Goal: Browse casually: Explore the website without a specific task or goal

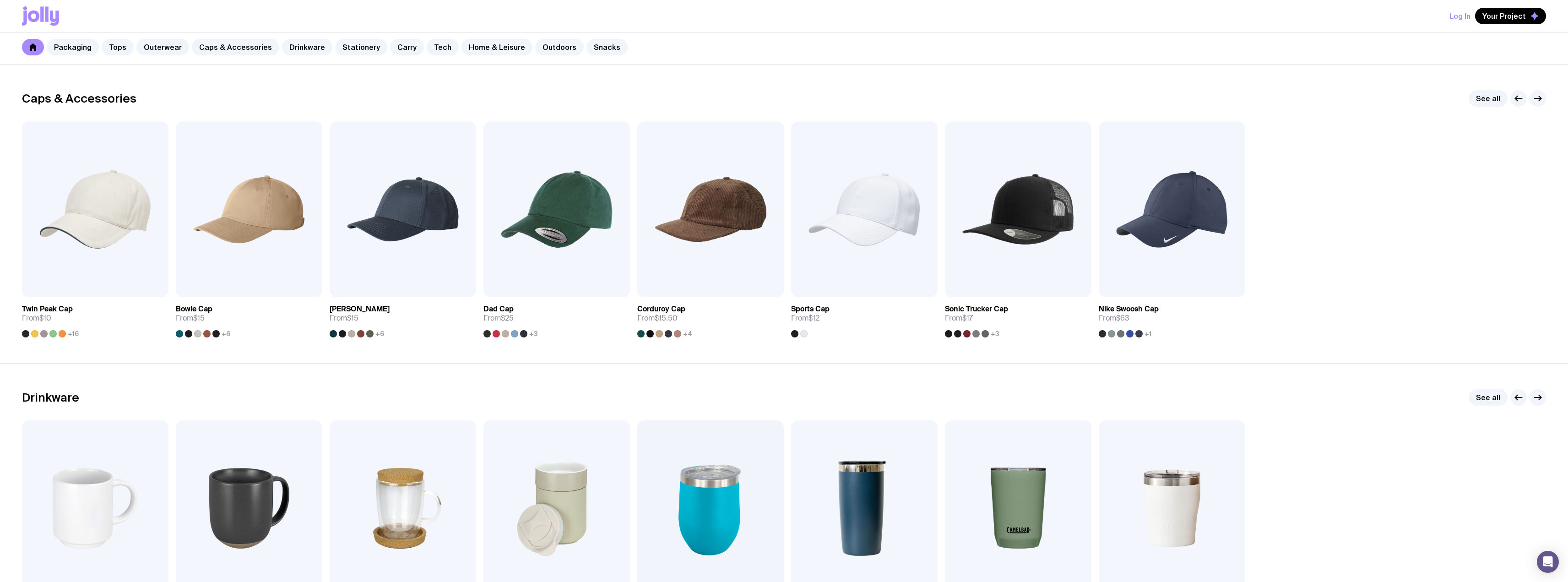
scroll to position [961, 0]
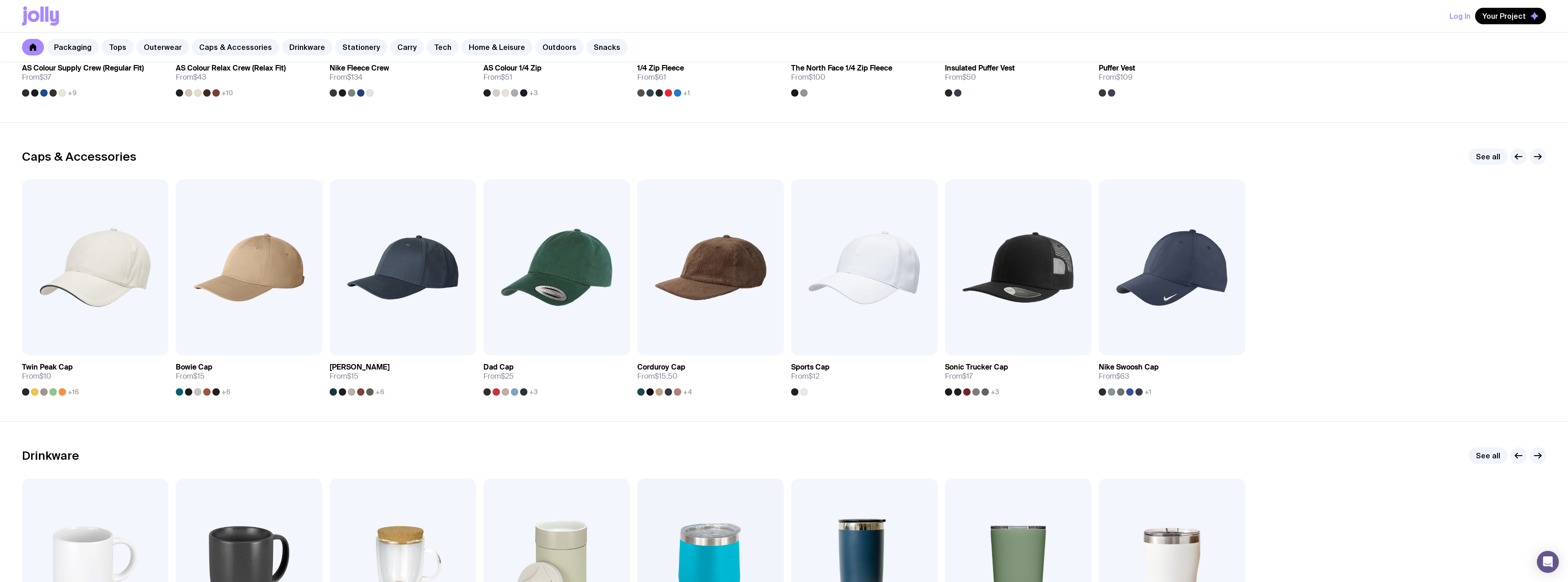
click at [1546, 156] on div "Caps & Accessories See all Add to wishlist View [GEOGRAPHIC_DATA] Cap From $10 …" at bounding box center [784, 272] width 1568 height 247
click at [1533, 156] on icon "button" at bounding box center [1538, 156] width 11 height 11
click at [1538, 157] on icon "button" at bounding box center [1538, 156] width 11 height 11
click at [1493, 158] on link "See all" at bounding box center [1488, 156] width 39 height 16
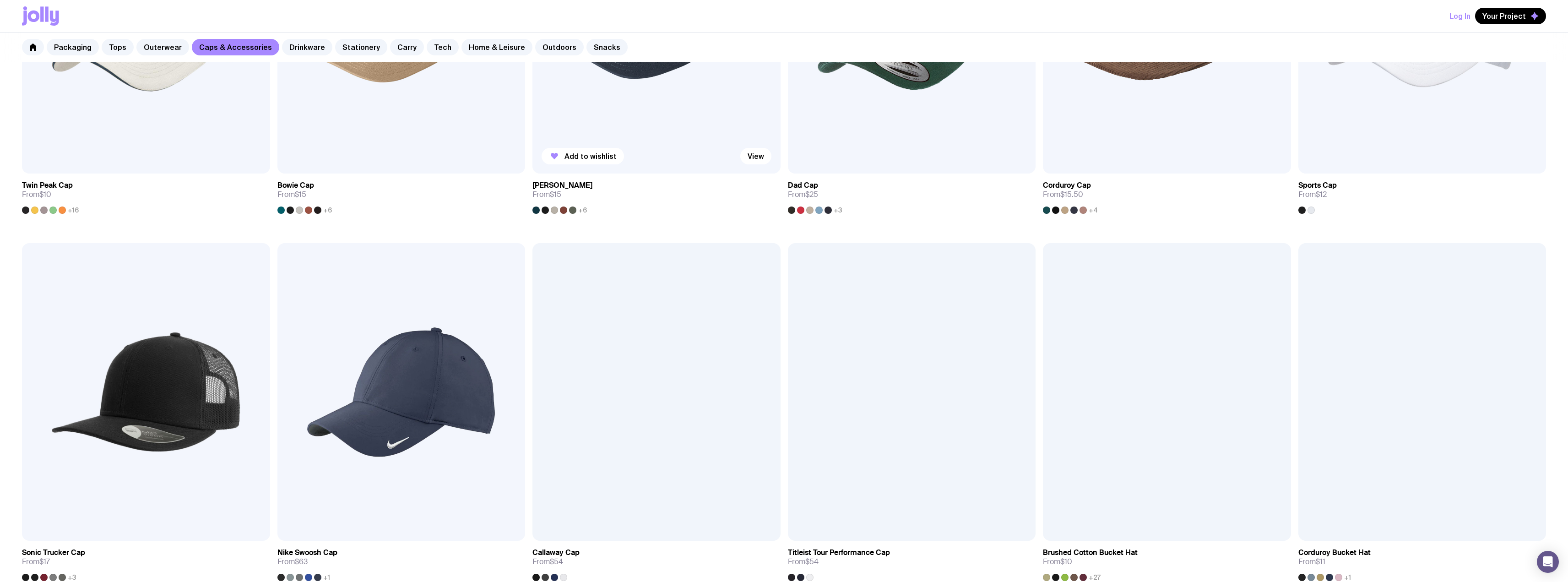
scroll to position [335, 0]
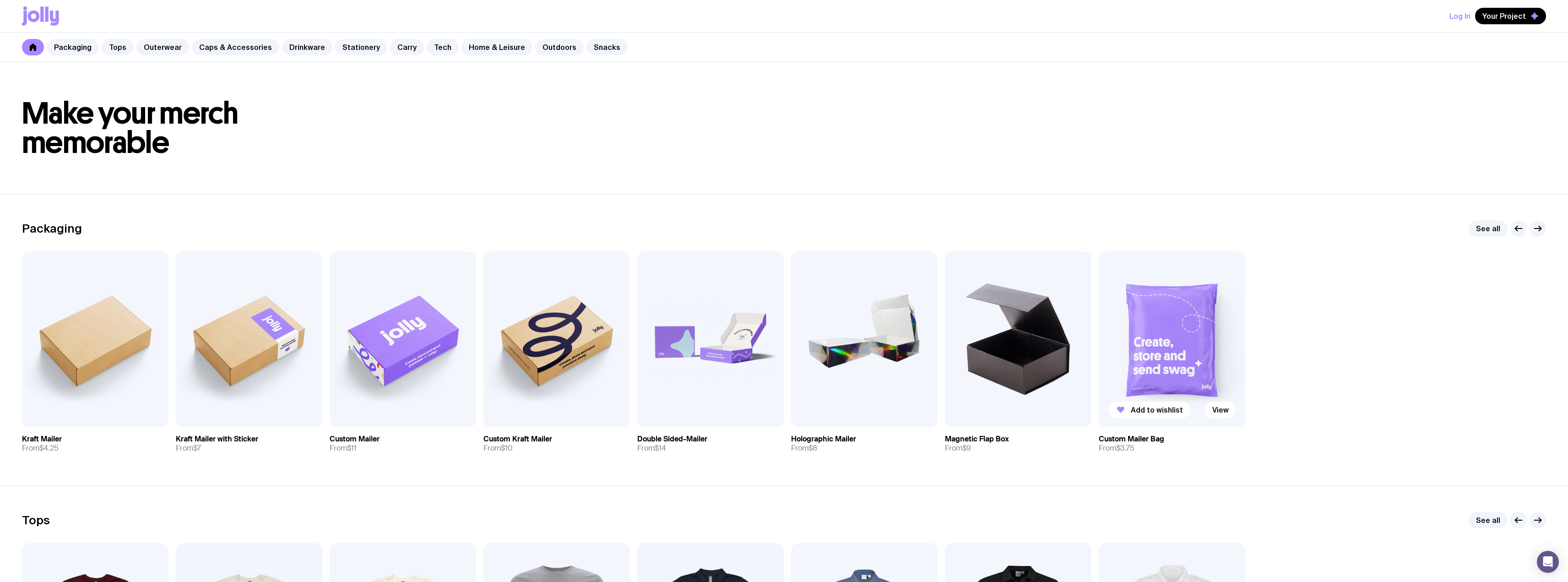
drag, startPoint x: 1212, startPoint y: 483, endPoint x: 1133, endPoint y: 300, distance: 199.3
click at [1180, 182] on header "Make your merch memorable" at bounding box center [784, 128] width 1568 height 132
click at [390, 46] on link "Carry" at bounding box center [407, 47] width 34 height 16
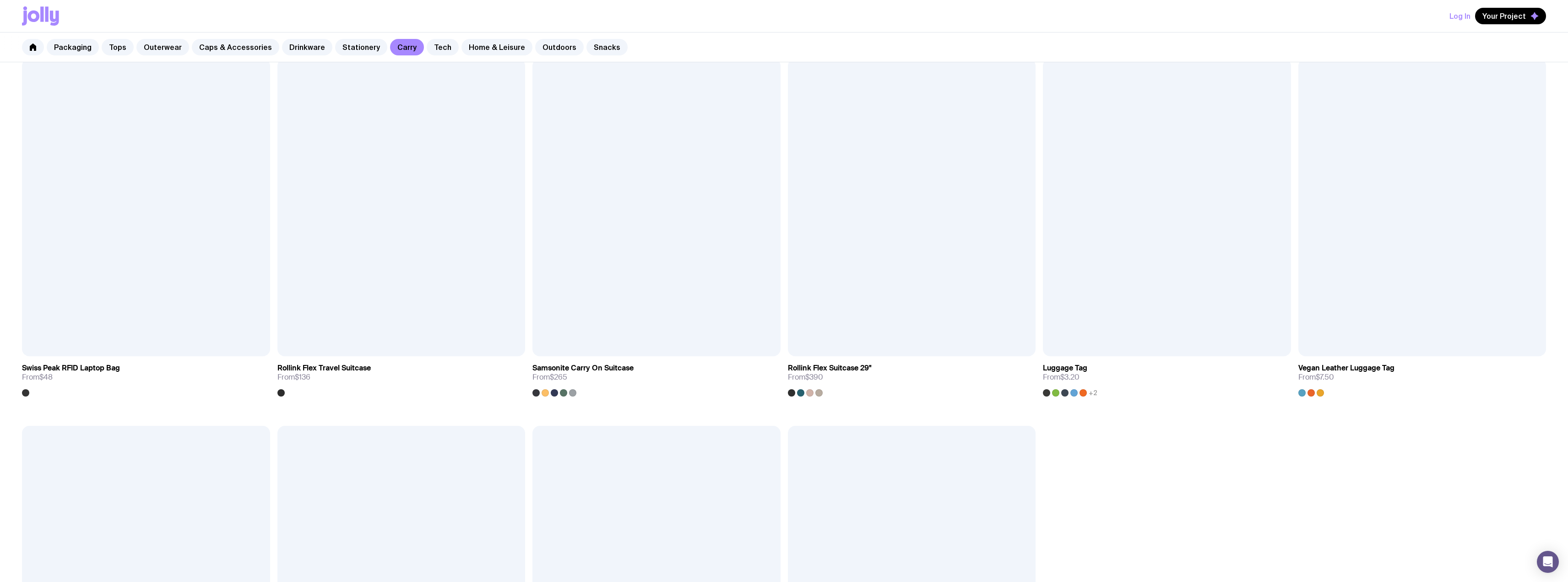
scroll to position [1877, 0]
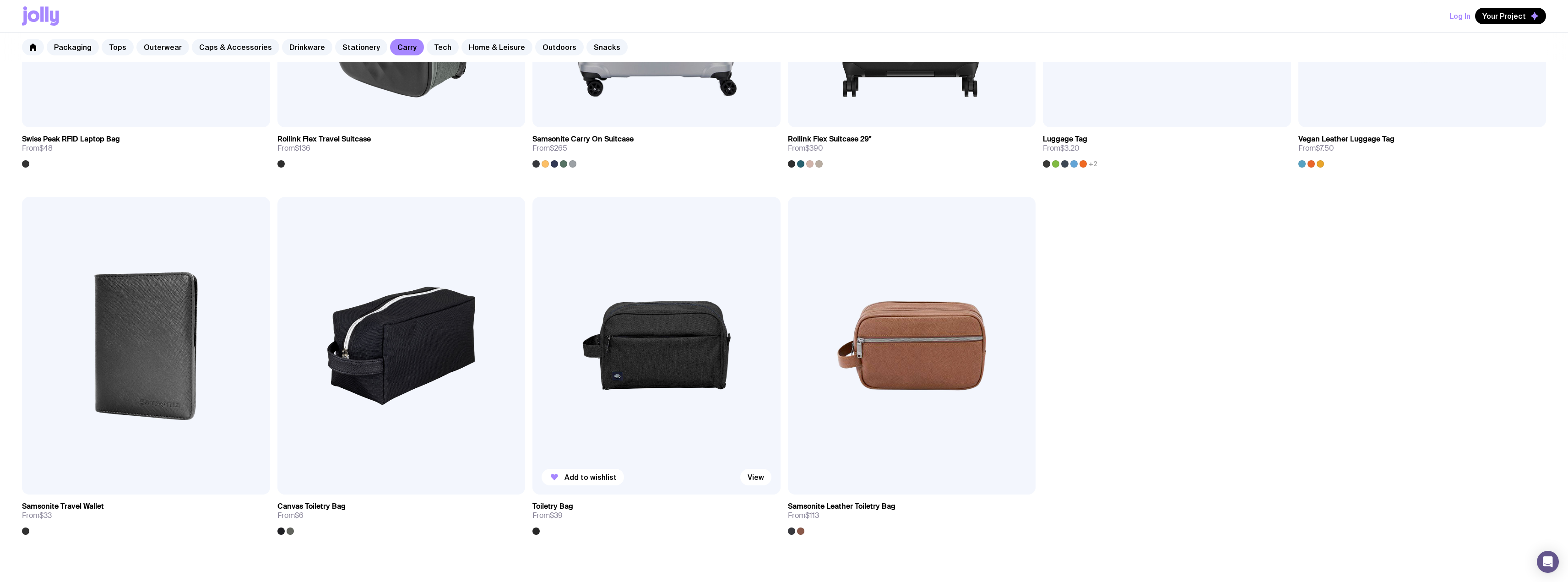
drag, startPoint x: 586, startPoint y: 443, endPoint x: 587, endPoint y: 454, distance: 11.0
click at [587, 454] on img at bounding box center [657, 345] width 248 height 298
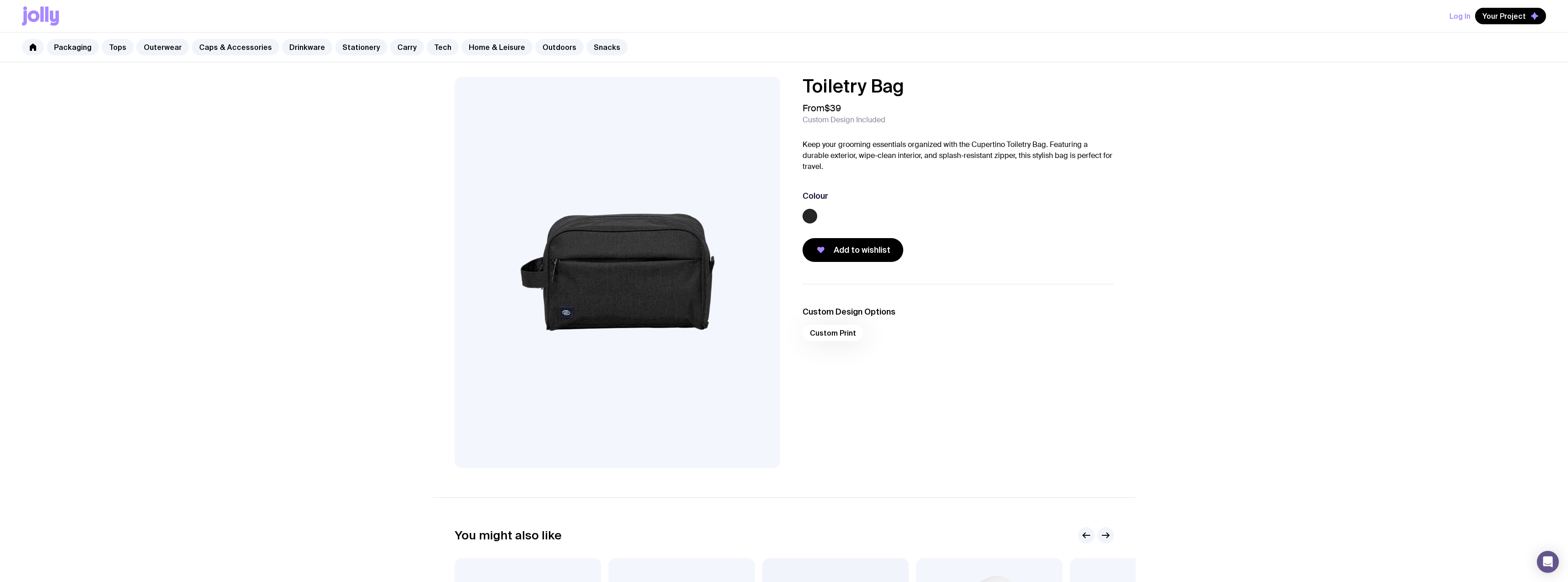
click at [600, 282] on img at bounding box center [618, 272] width 326 height 391
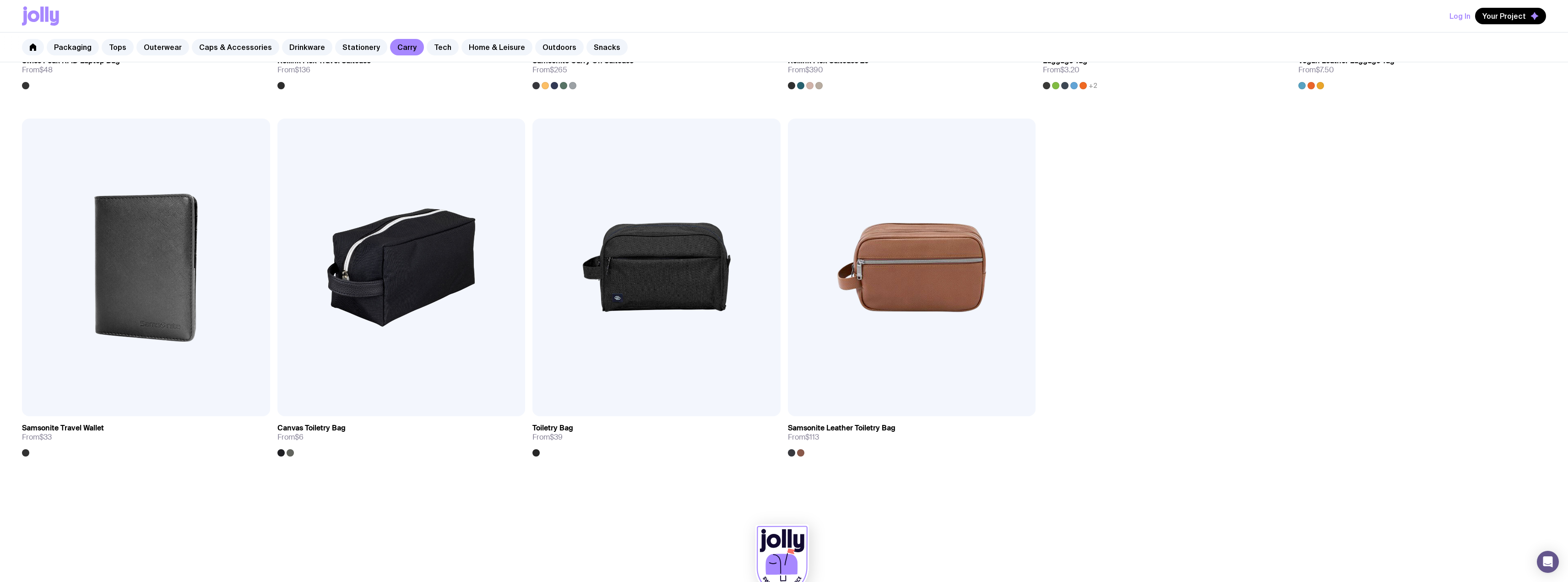
scroll to position [1940, 0]
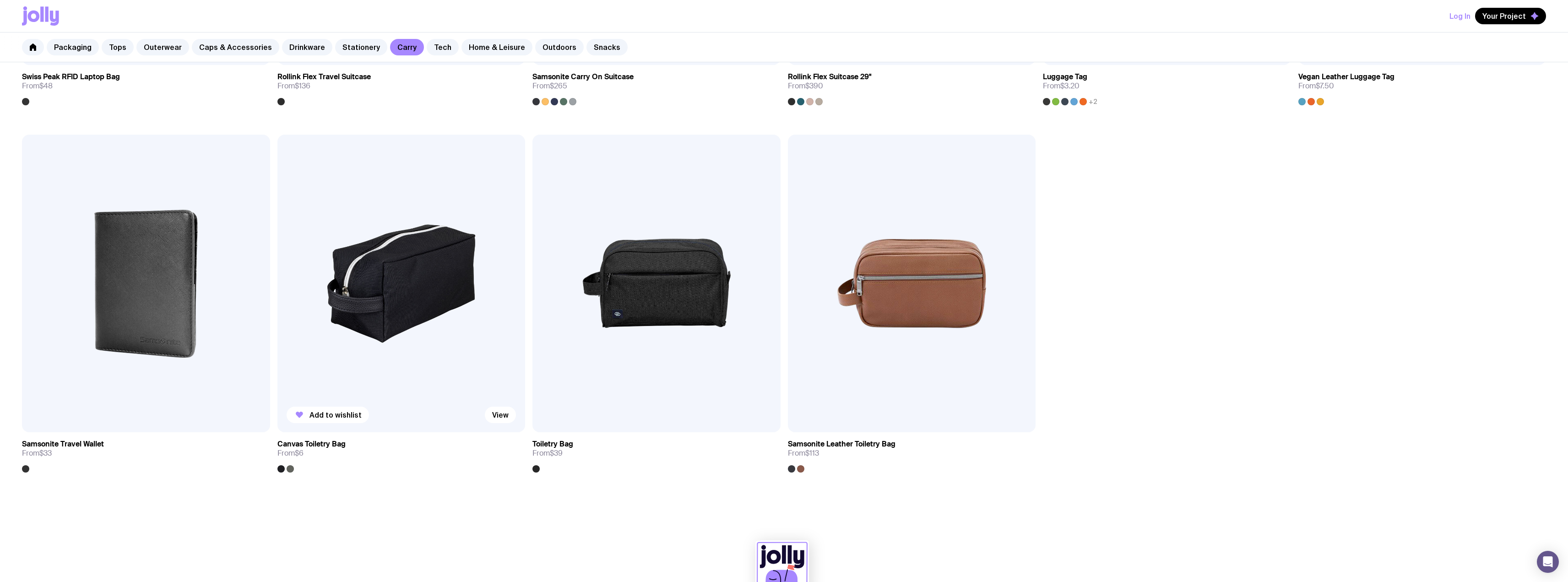
click at [415, 304] on img at bounding box center [402, 283] width 248 height 298
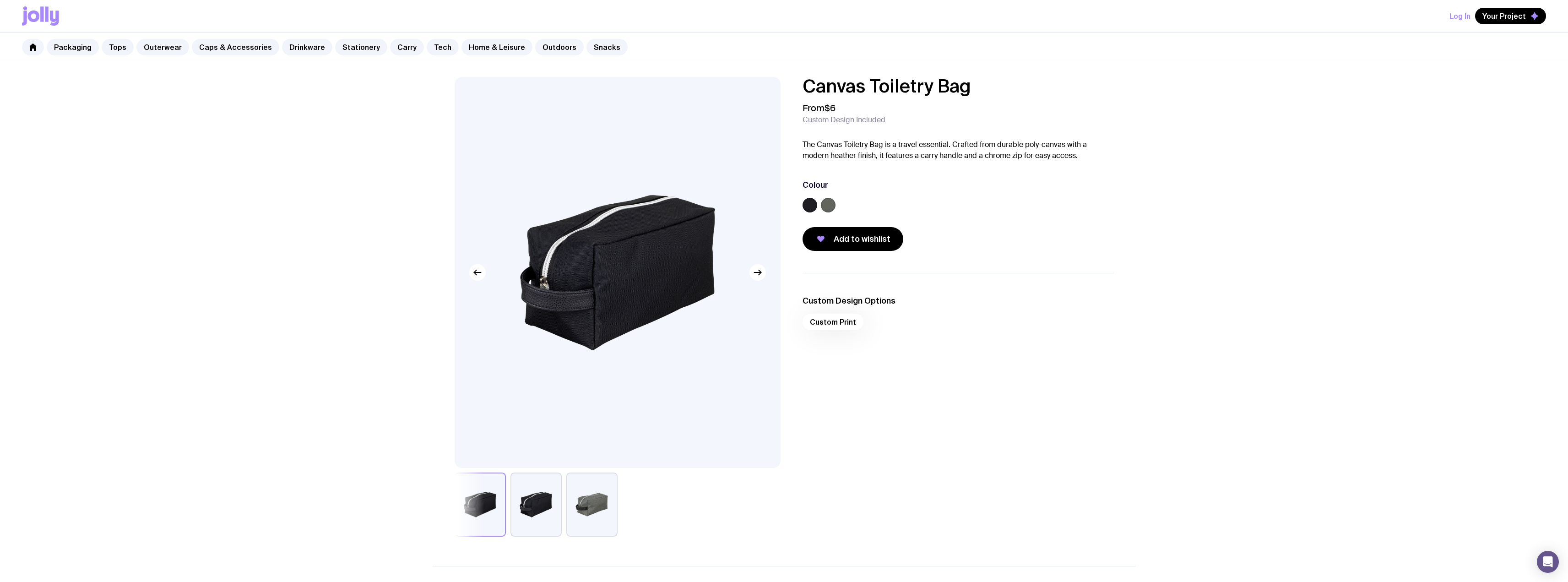
click at [531, 505] on button "button" at bounding box center [536, 504] width 51 height 64
click at [593, 511] on button "button" at bounding box center [592, 504] width 51 height 64
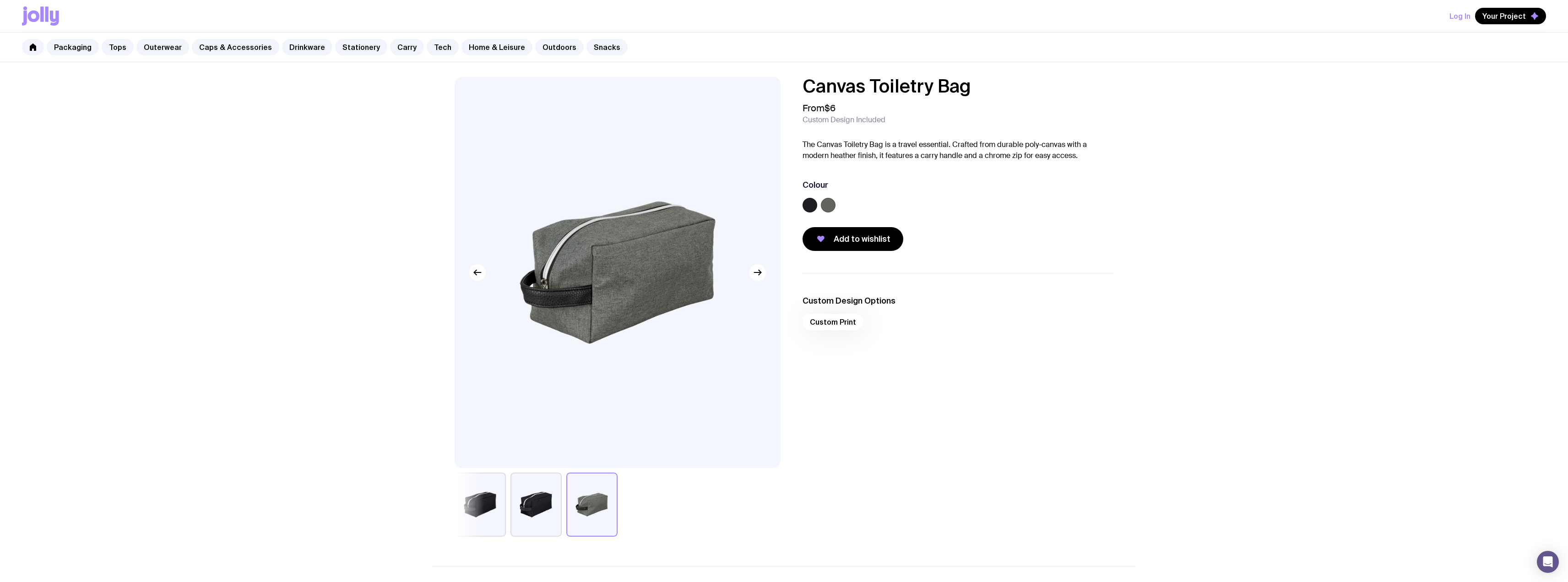
click at [548, 505] on button "button" at bounding box center [536, 504] width 51 height 64
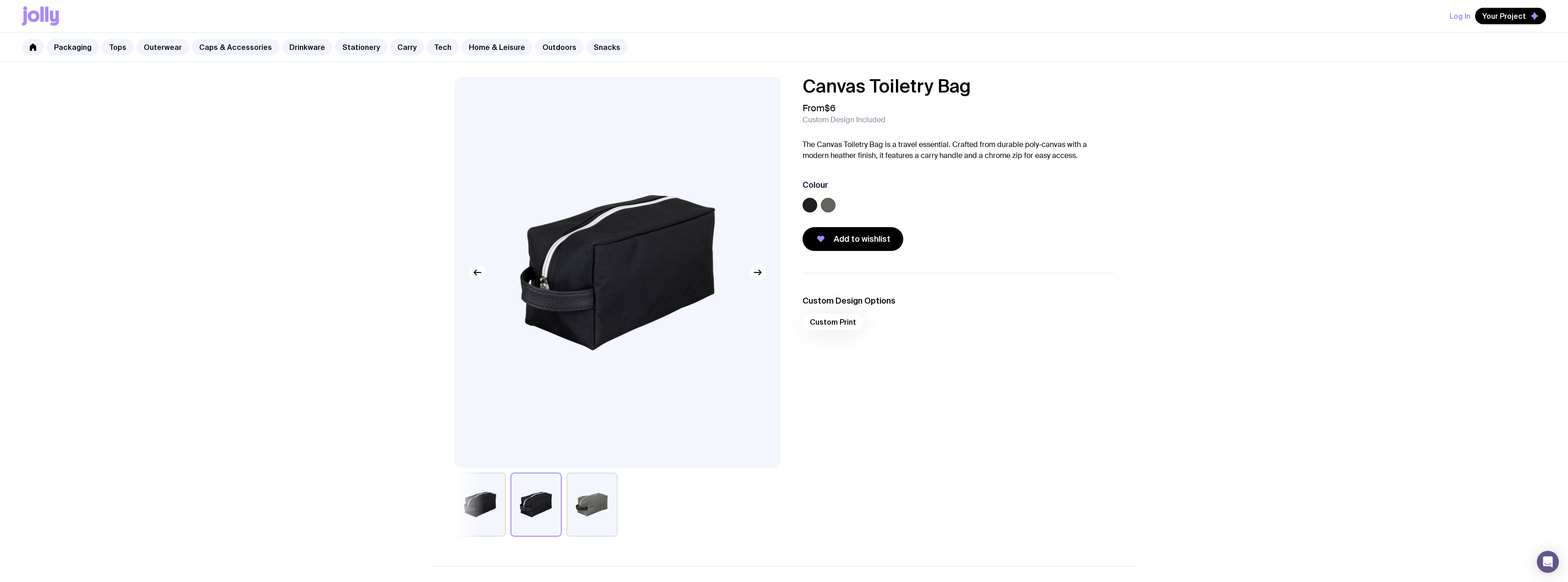
click at [513, 505] on button "button" at bounding box center [536, 504] width 51 height 64
click at [486, 507] on button "button" at bounding box center [480, 504] width 51 height 64
drag, startPoint x: 461, startPoint y: 502, endPoint x: 465, endPoint y: 500, distance: 4.5
click at [461, 501] on button "button" at bounding box center [480, 504] width 51 height 64
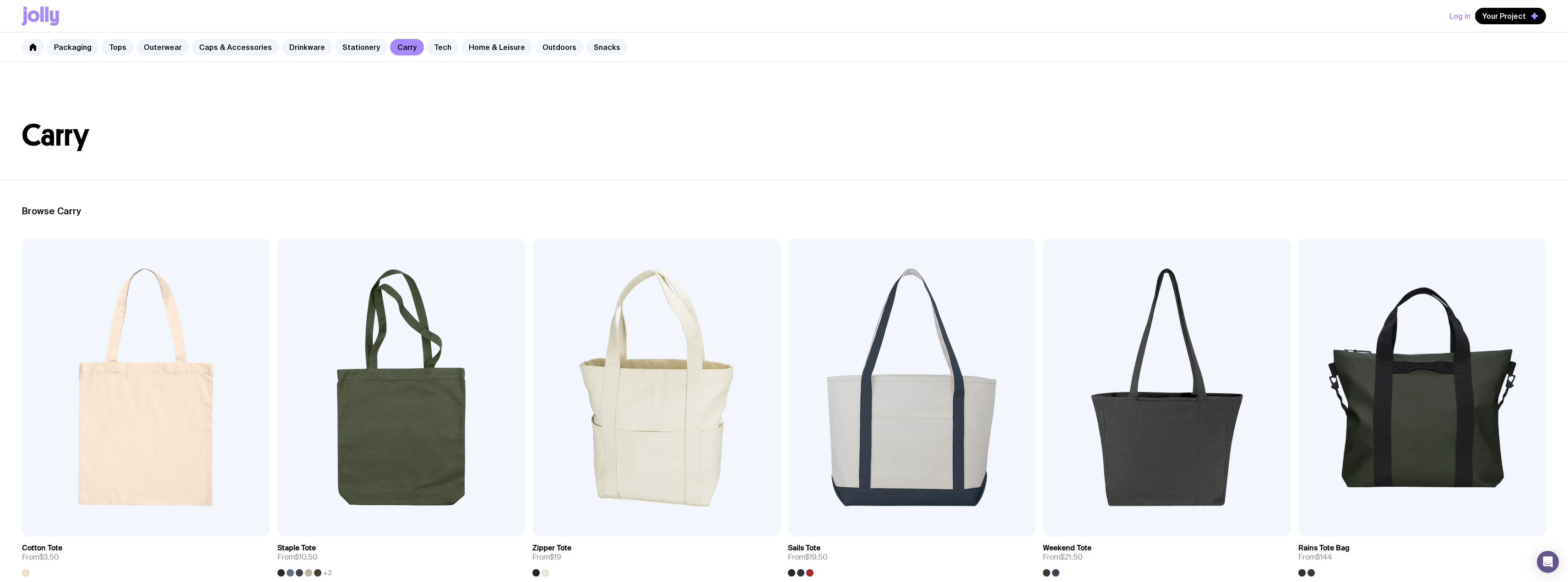
click at [553, 45] on link "Outdoors" at bounding box center [559, 47] width 49 height 16
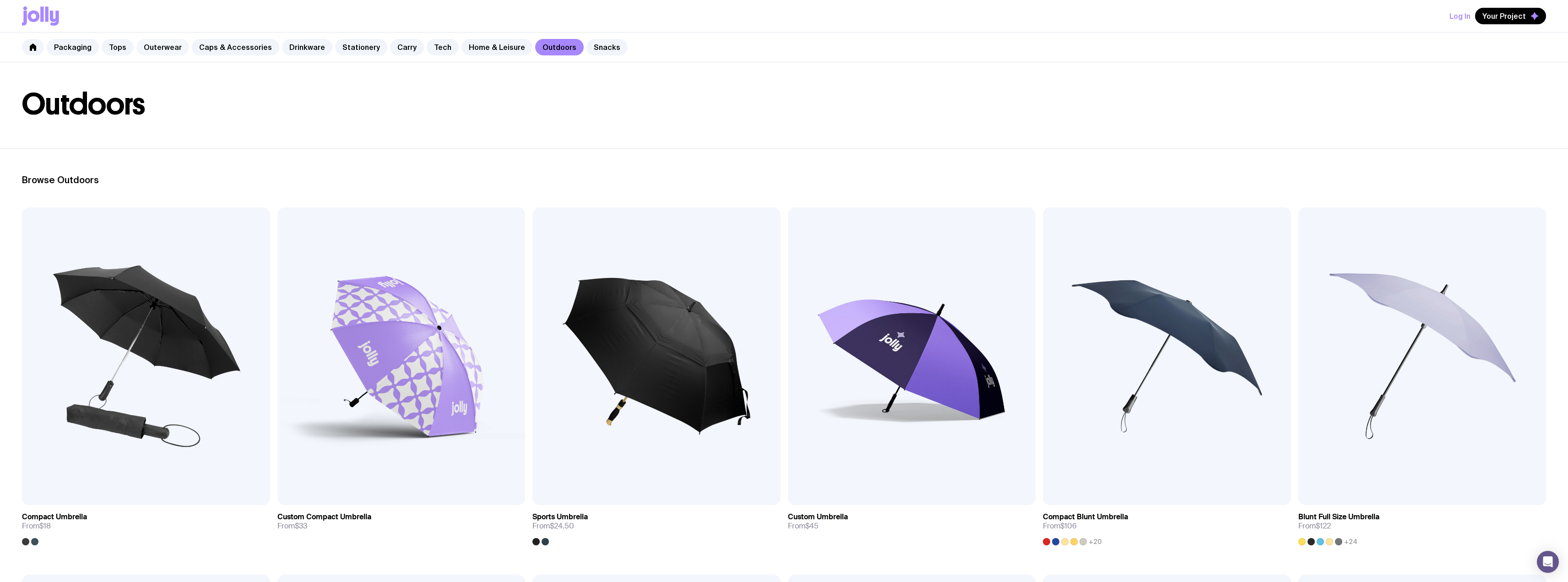
scroll to position [46, 0]
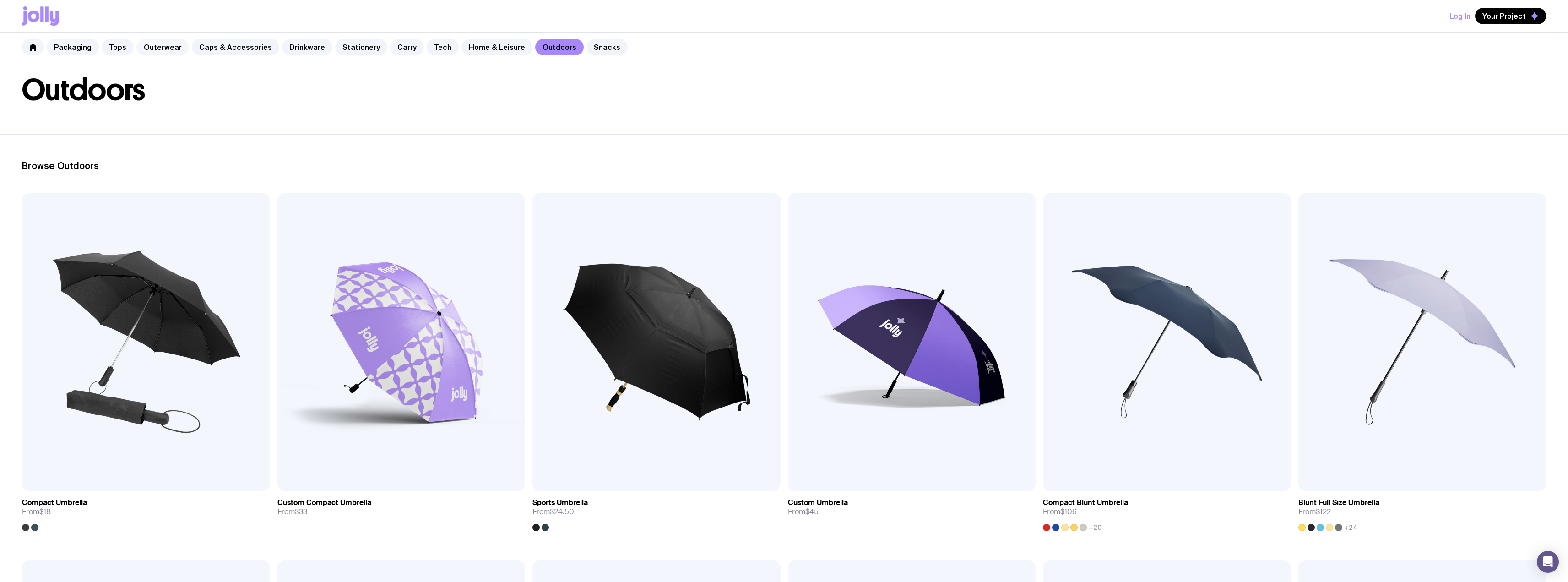
click at [156, 46] on link "Outerwear" at bounding box center [163, 47] width 52 height 16
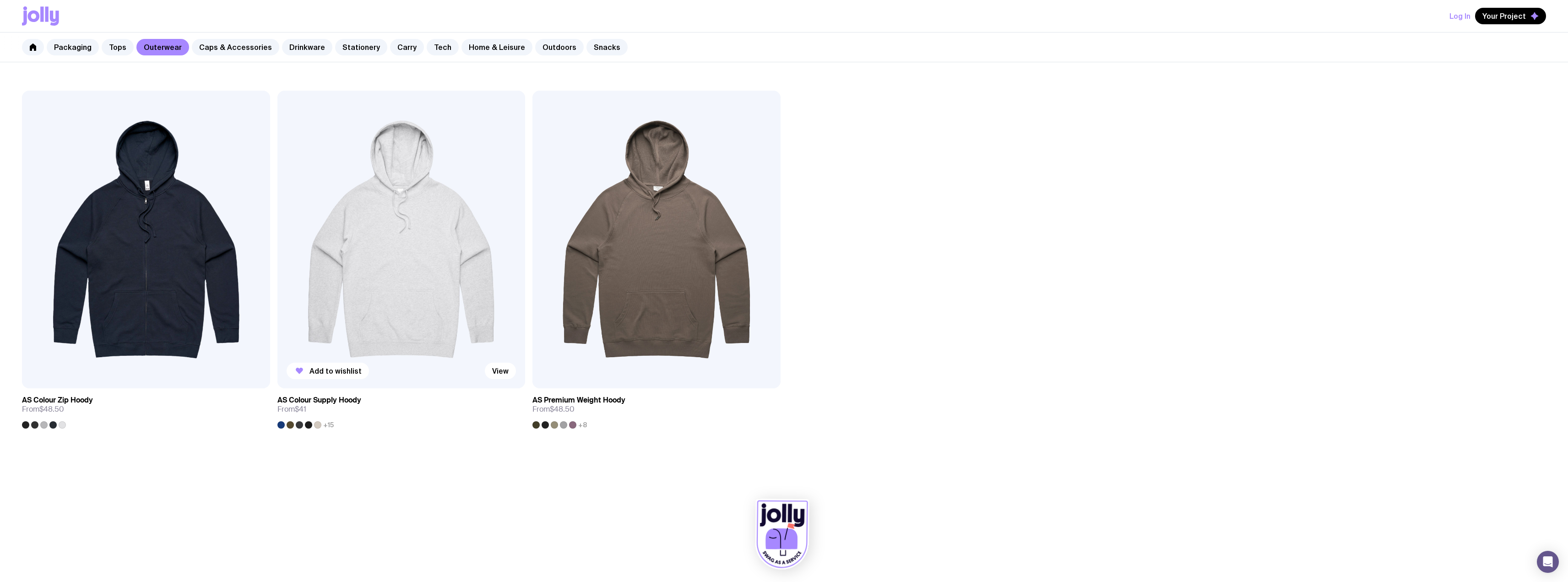
scroll to position [1252, 0]
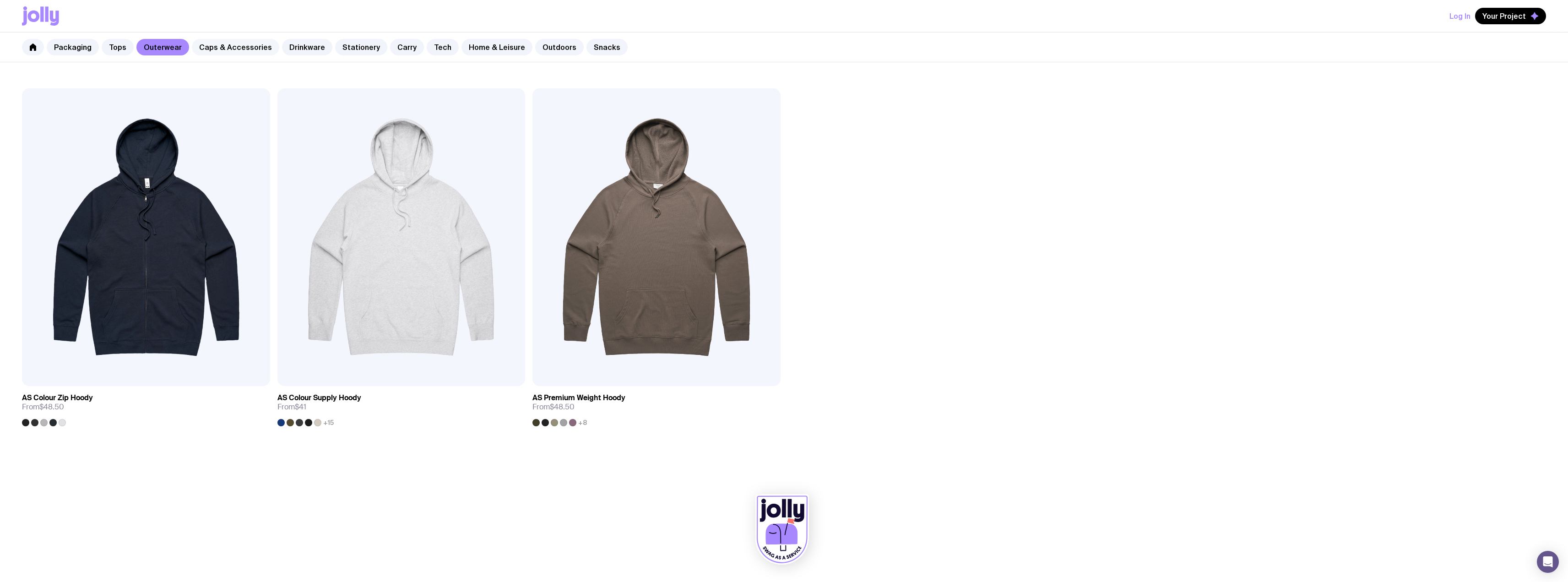
click at [256, 54] on link "Caps & Accessories" at bounding box center [236, 47] width 88 height 16
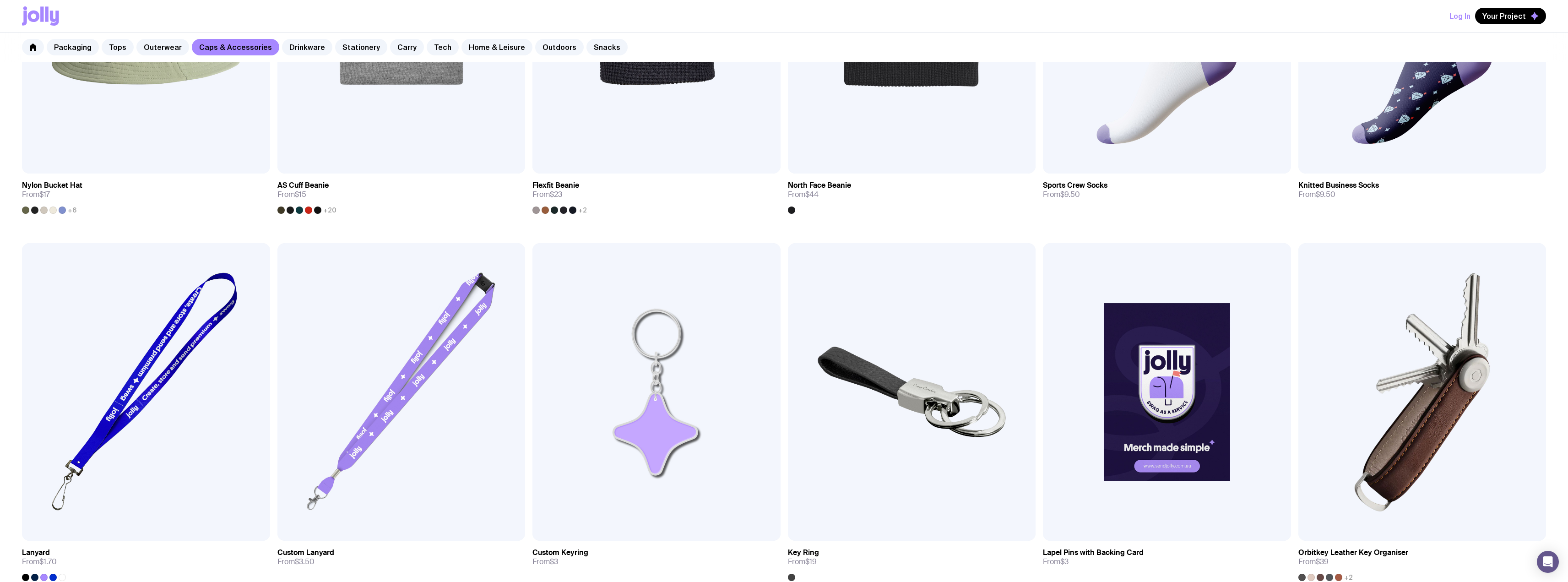
scroll to position [1252, 0]
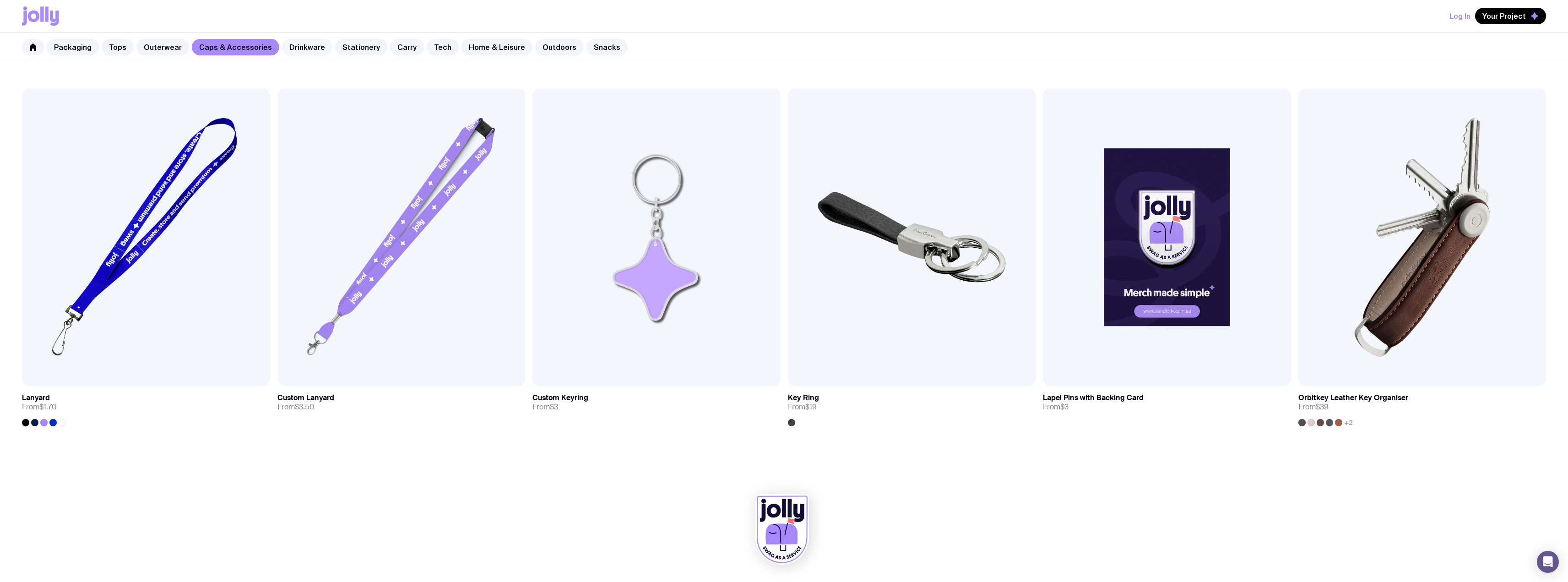
click at [291, 47] on link "Drinkware" at bounding box center [307, 47] width 51 height 16
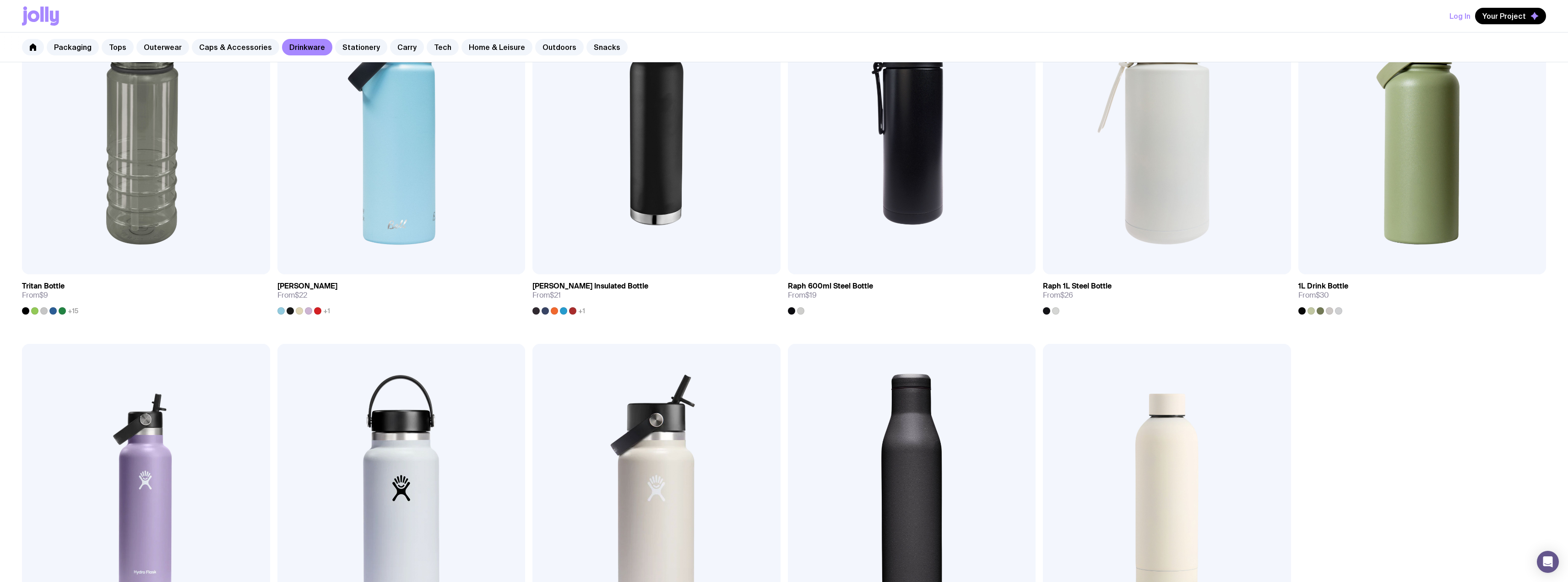
scroll to position [1252, 0]
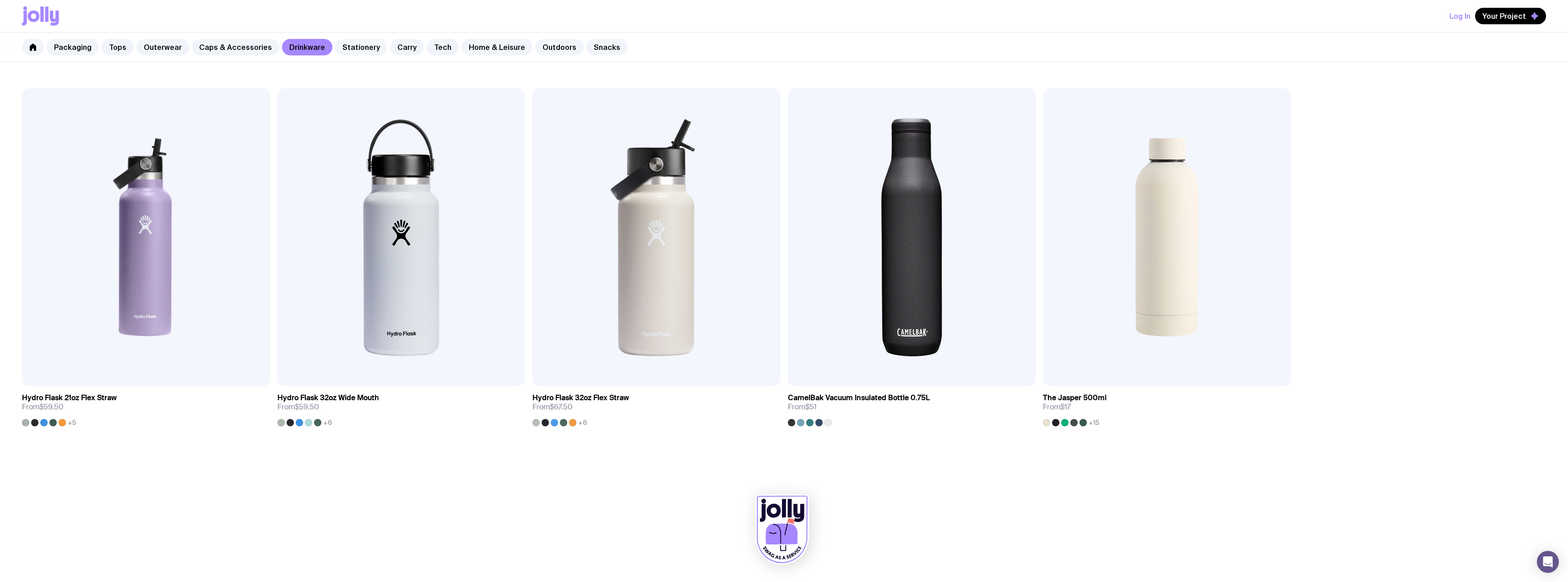
click at [344, 45] on link "Stationery" at bounding box center [362, 47] width 52 height 16
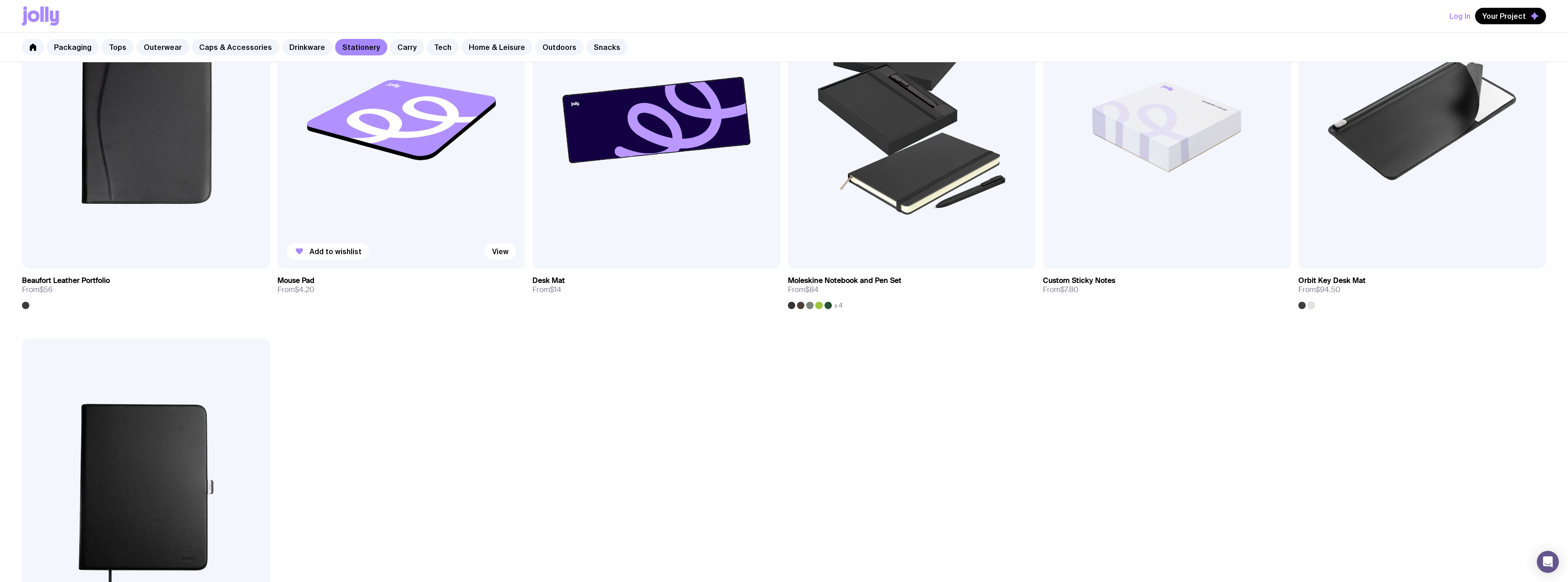
scroll to position [1373, 0]
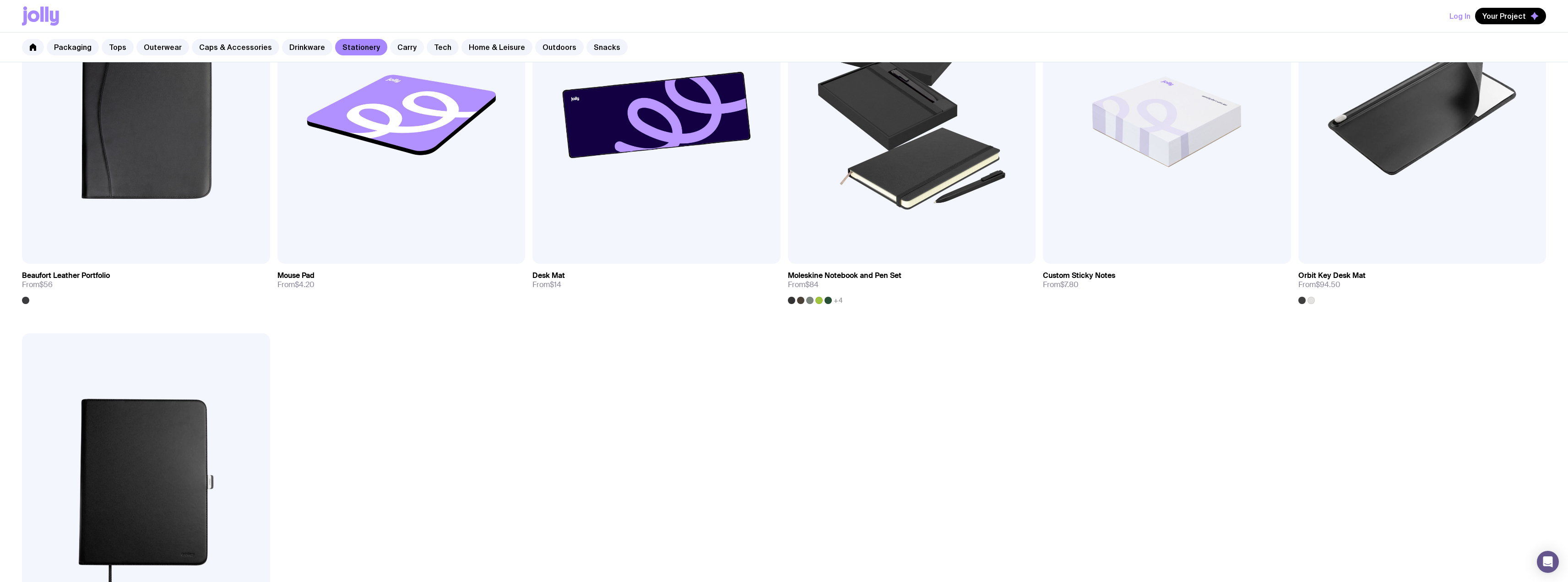
click at [394, 52] on link "Carry" at bounding box center [407, 47] width 34 height 16
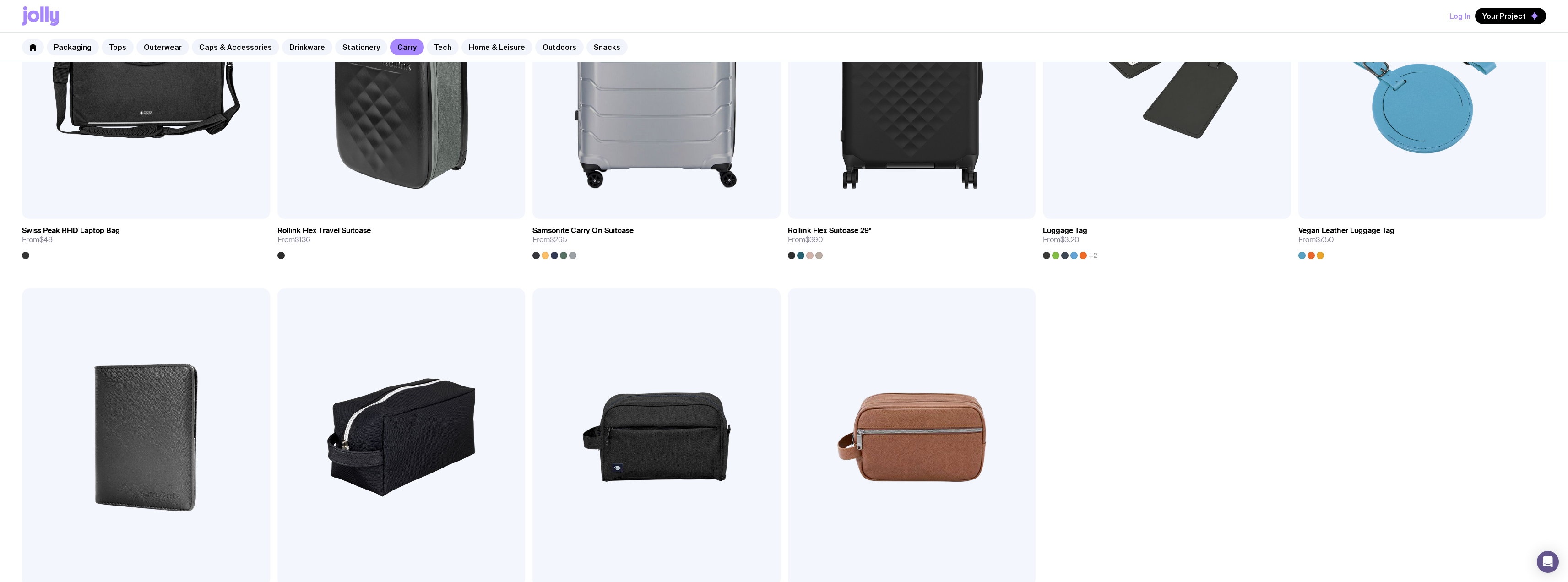
scroll to position [1969, 0]
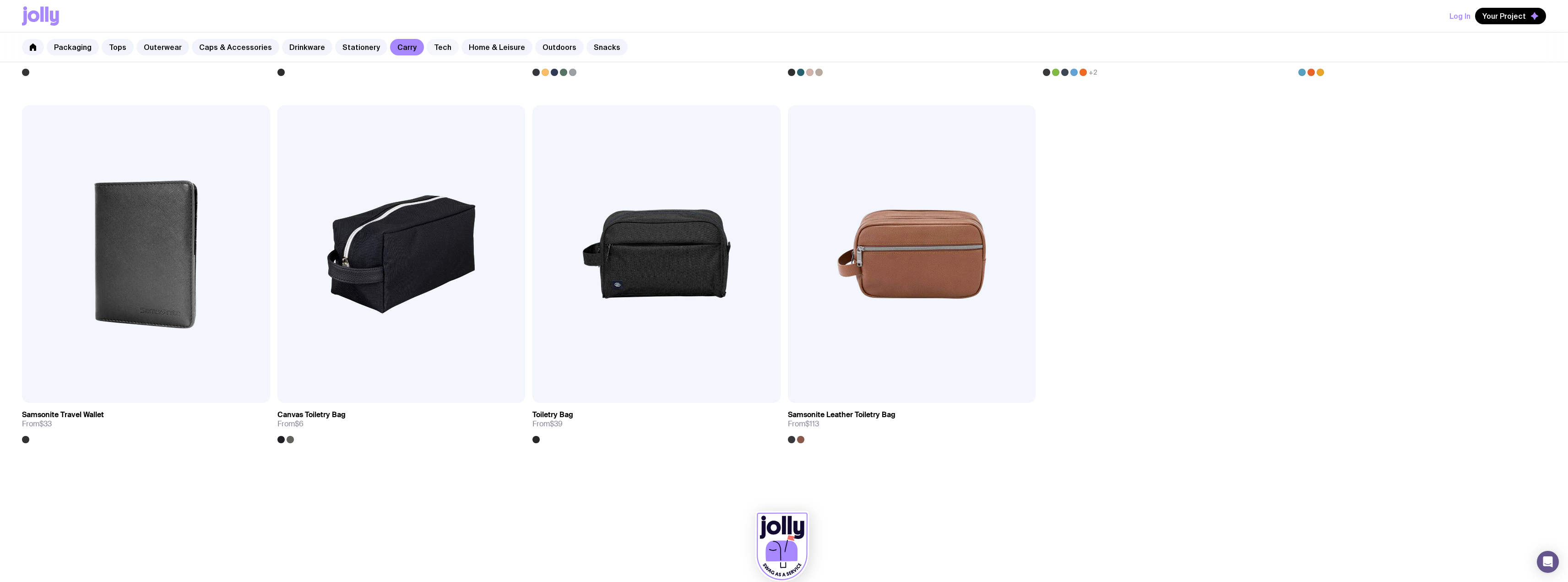
click at [435, 51] on link "Tech" at bounding box center [443, 47] width 32 height 16
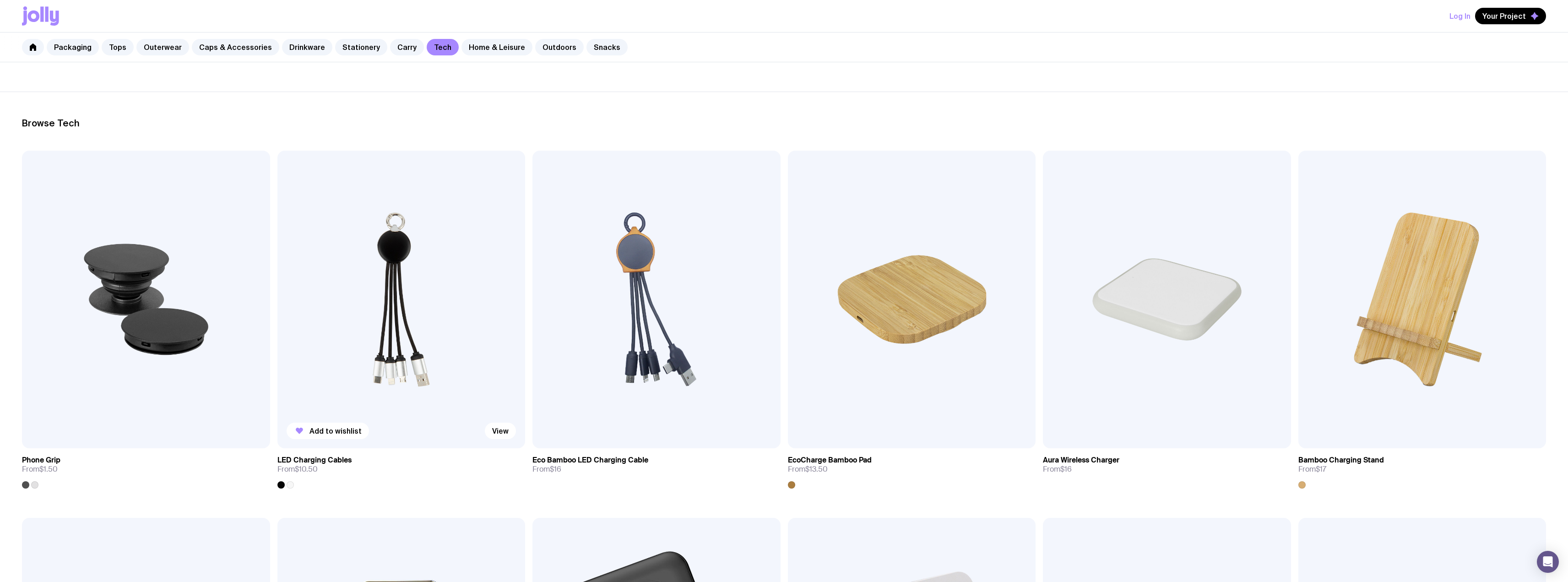
scroll to position [91, 0]
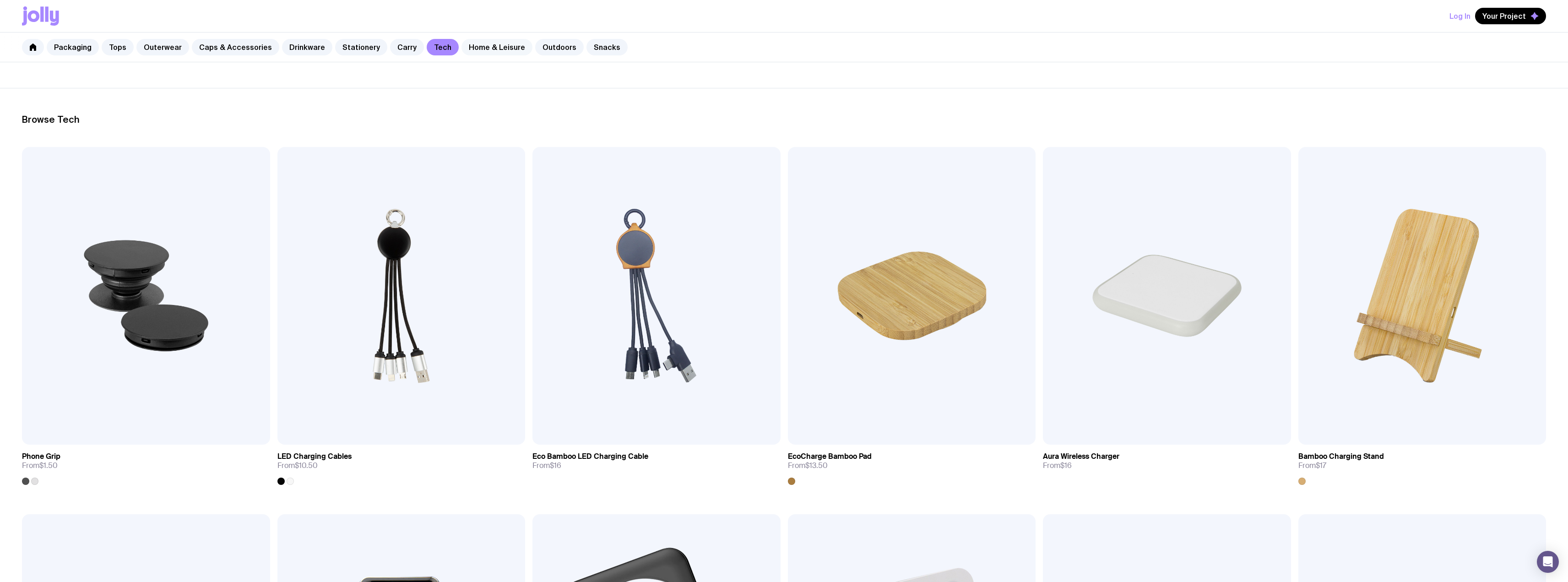
click at [511, 49] on link "Home & Leisure" at bounding box center [497, 47] width 71 height 16
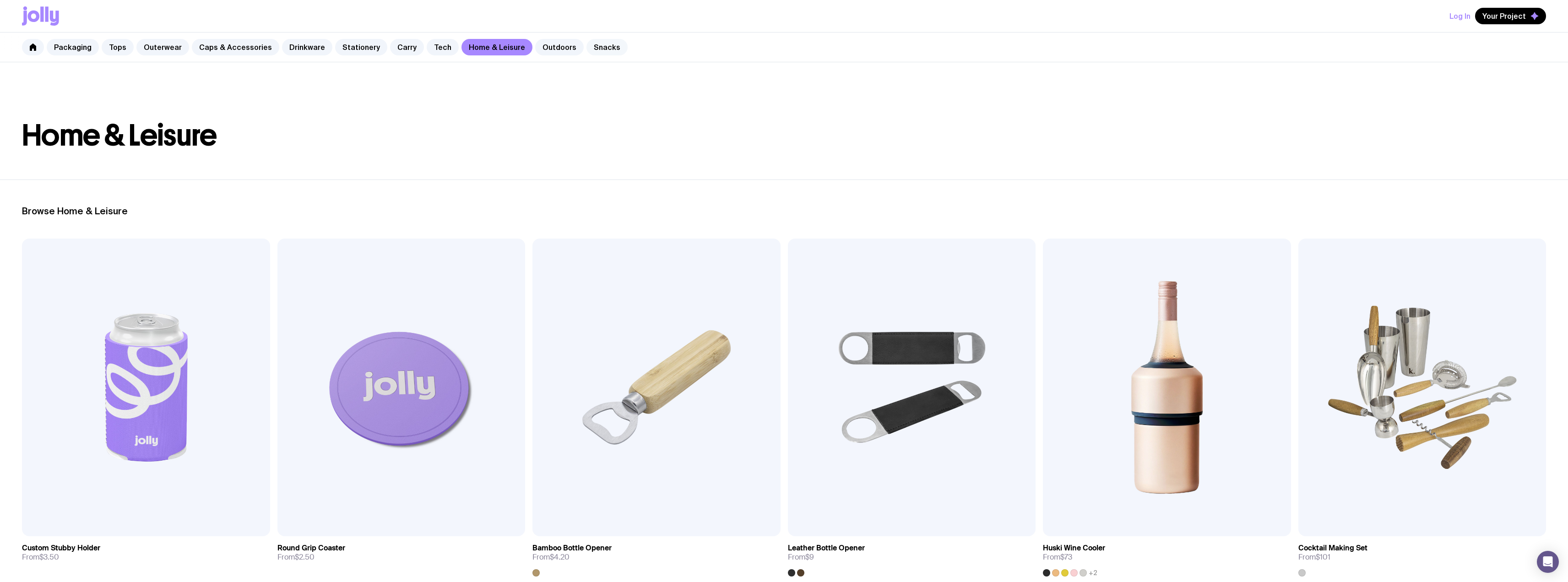
click at [586, 51] on link "Snacks" at bounding box center [607, 47] width 41 height 16
